Goal: Task Accomplishment & Management: Use online tool/utility

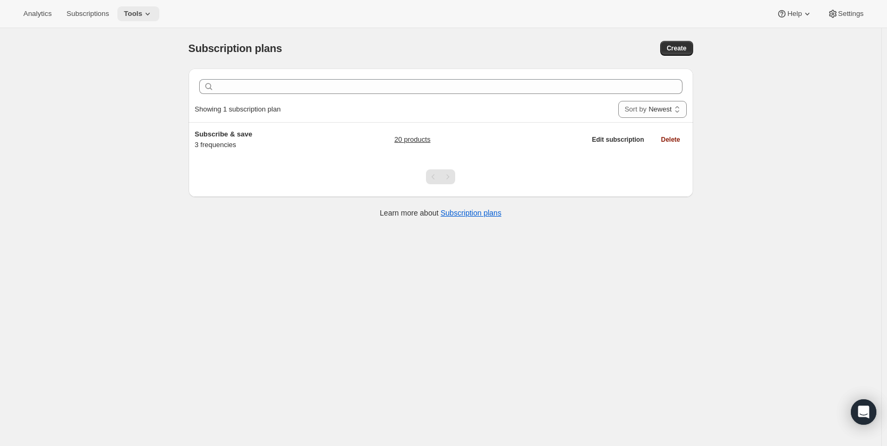
click at [142, 14] on icon at bounding box center [147, 13] width 11 height 11
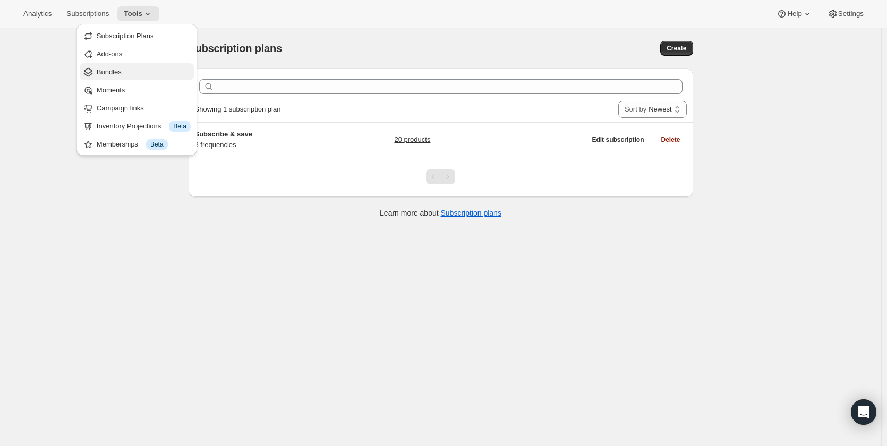
click at [131, 73] on span "Bundles" at bounding box center [144, 72] width 94 height 11
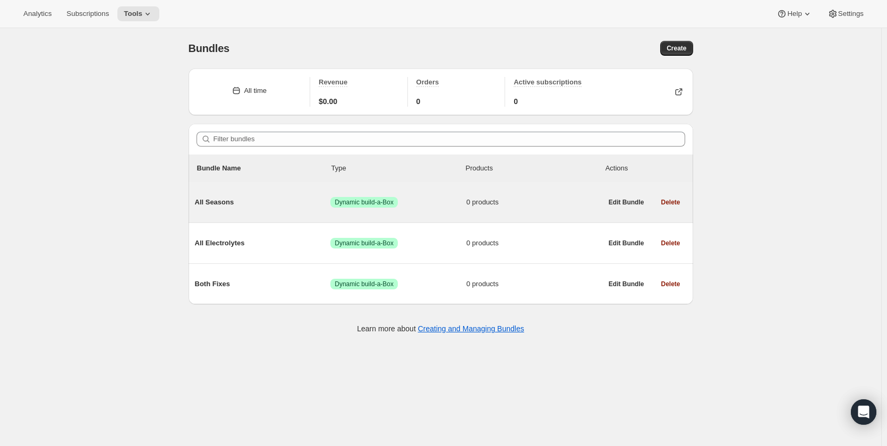
click at [272, 201] on span "All Seasons" at bounding box center [263, 202] width 136 height 11
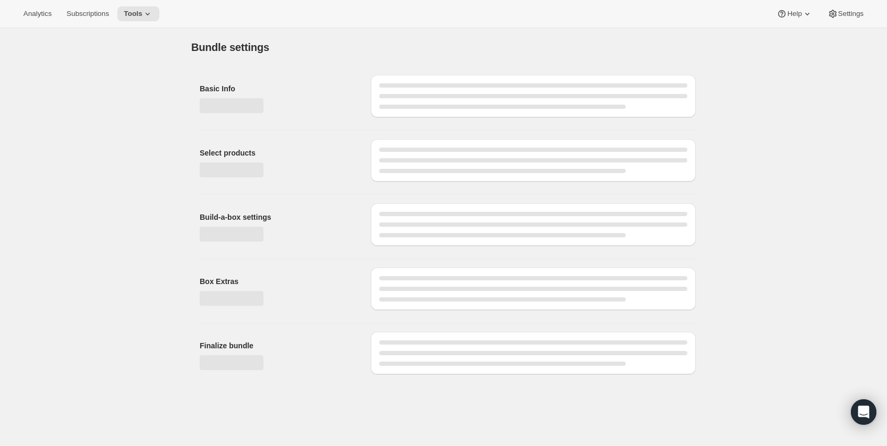
type input "All Seasons"
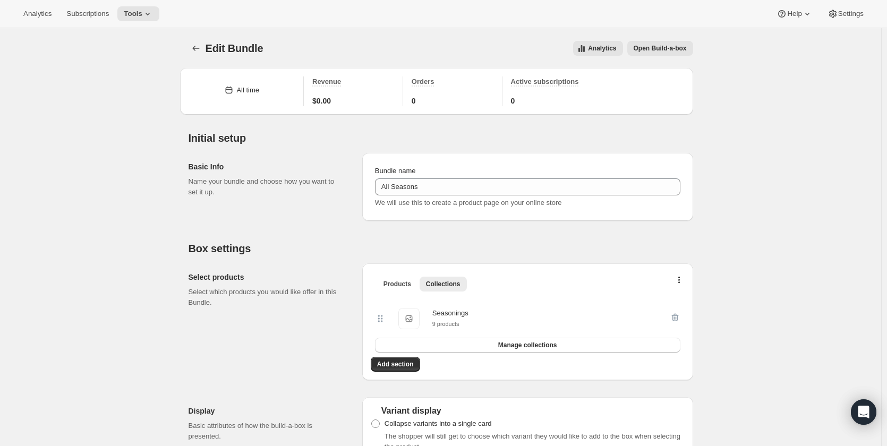
click at [670, 45] on span "Open Build-a-box" at bounding box center [660, 48] width 53 height 8
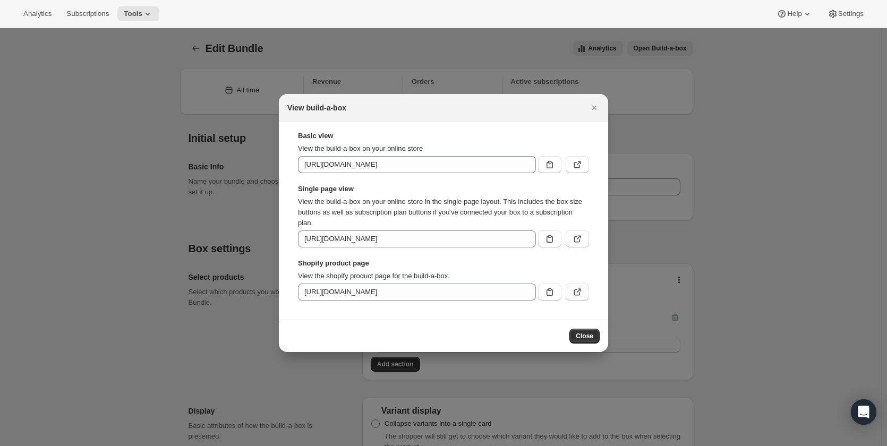
click at [573, 292] on icon ":r30:" at bounding box center [577, 292] width 11 height 11
click at [593, 105] on icon "Close" at bounding box center [594, 108] width 11 height 11
